Goal: Navigation & Orientation: Find specific page/section

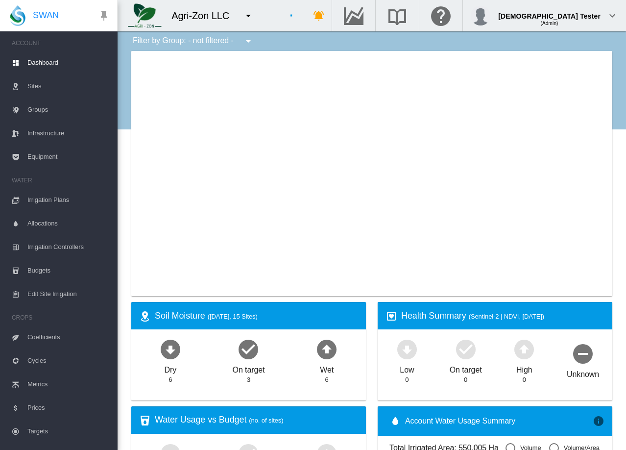
type input "**********"
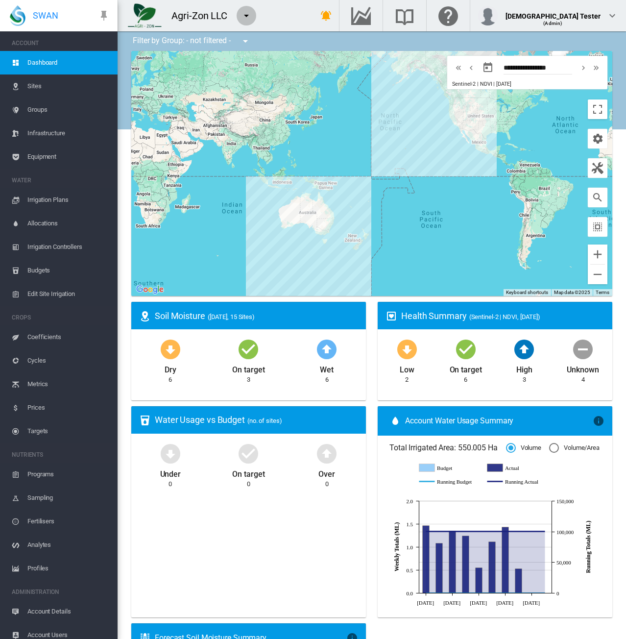
click at [247, 19] on md-icon "icon-menu-down" at bounding box center [247, 16] width 12 height 12
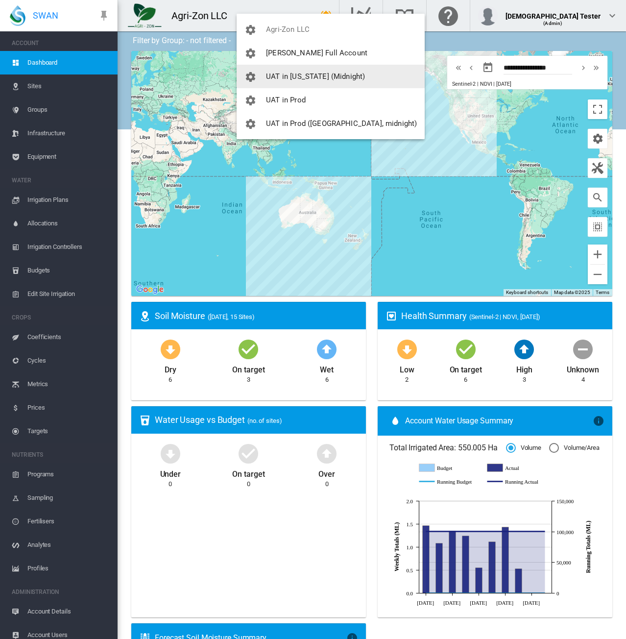
click at [279, 79] on span "UAT in [US_STATE] (Midnight)" at bounding box center [315, 76] width 99 height 9
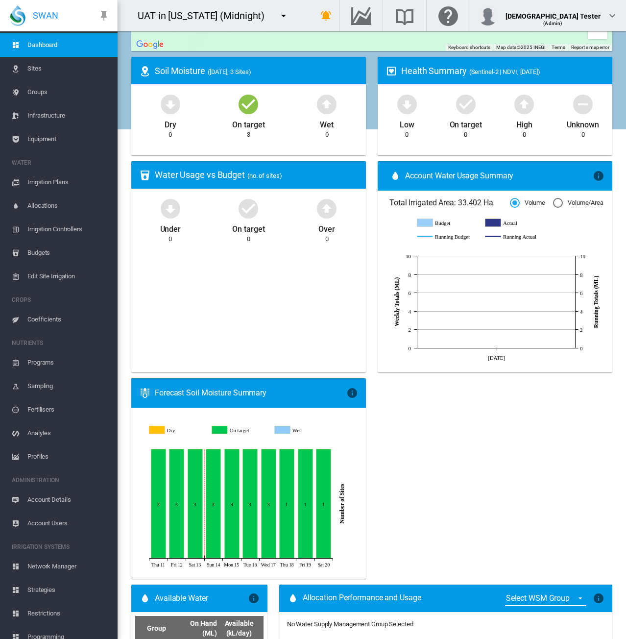
scroll to position [27, 0]
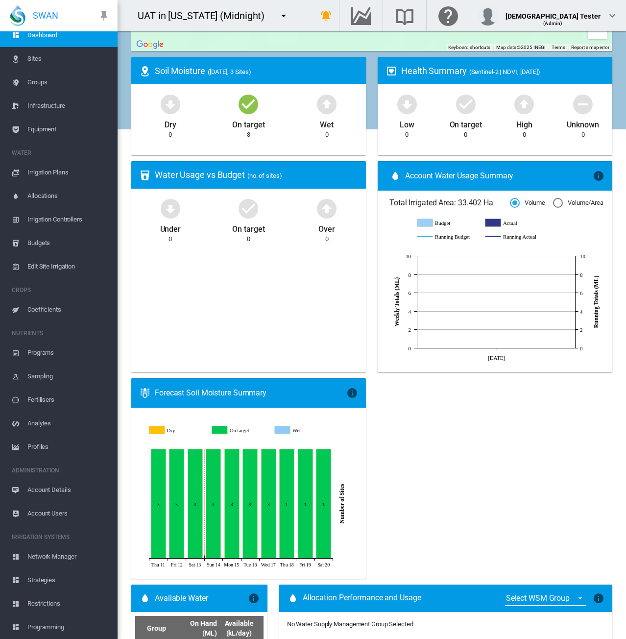
drag, startPoint x: 47, startPoint y: 627, endPoint x: 61, endPoint y: 621, distance: 14.9
click at [47, 450] on span "Programming" at bounding box center [68, 628] width 82 height 24
